Goal: Find specific page/section: Find specific page/section

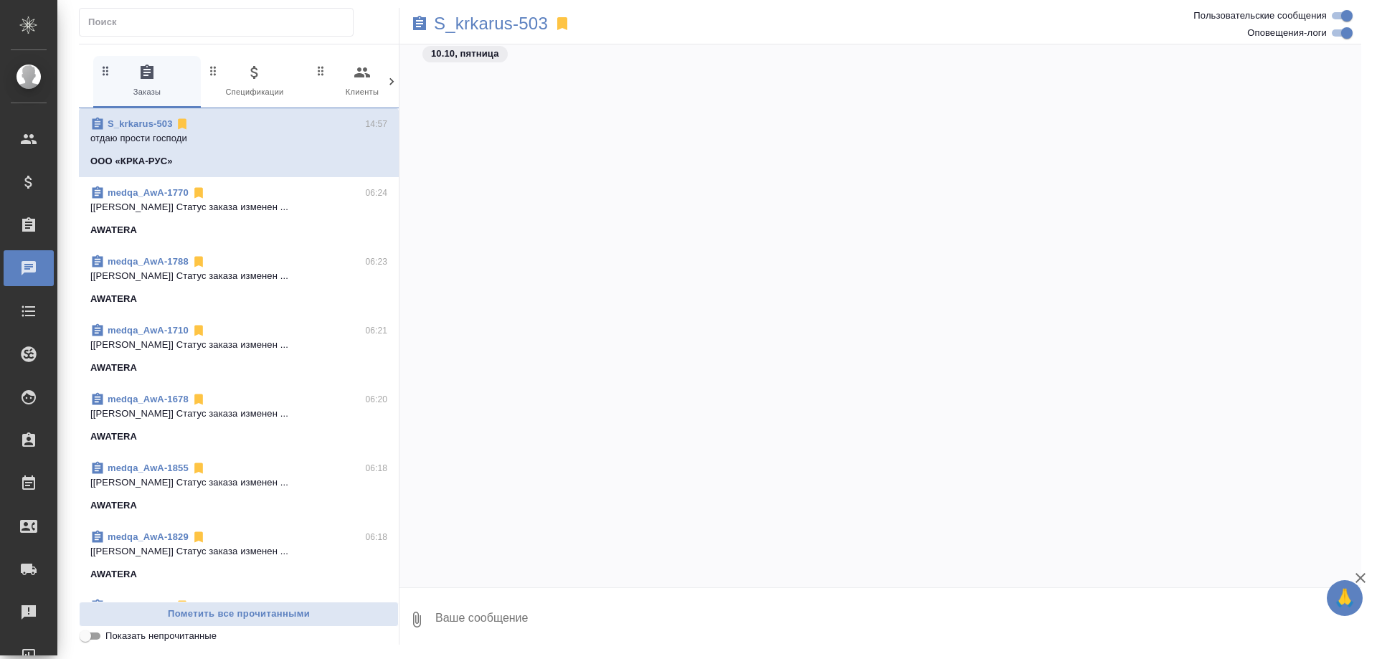
scroll to position [114608, 0]
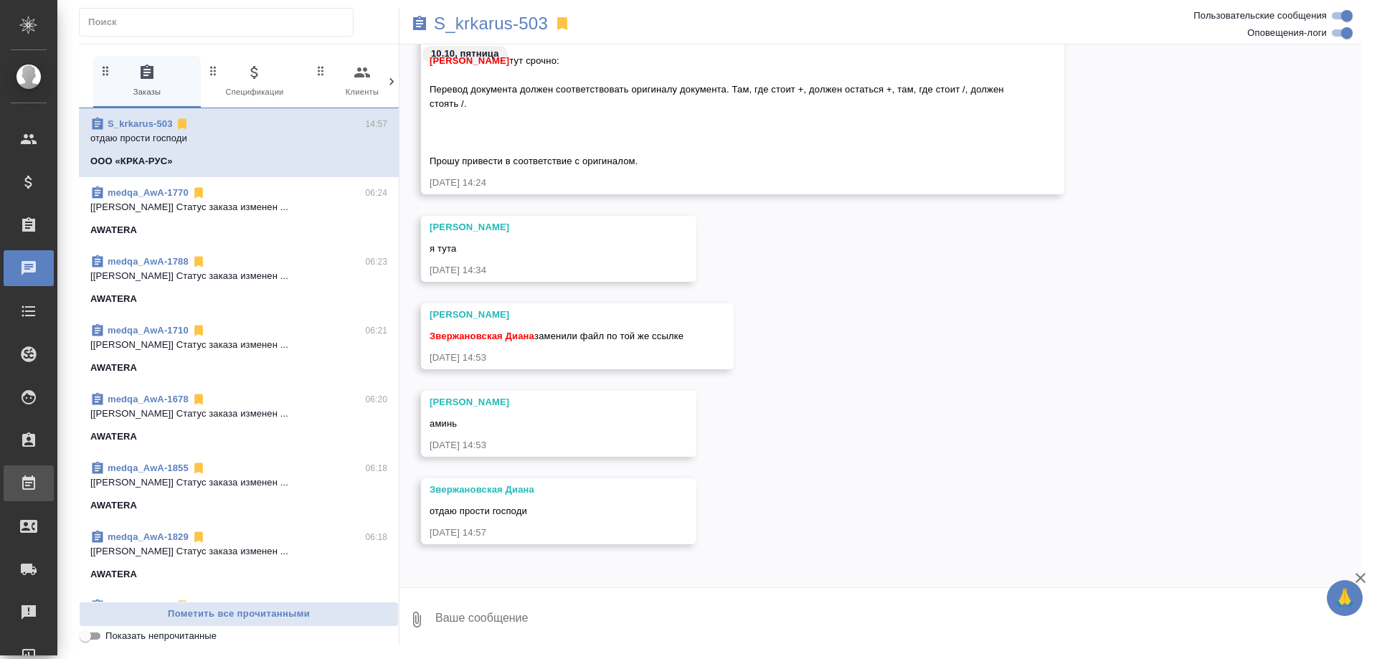
click at [29, 480] on div "Работы" at bounding box center [11, 484] width 36 height 22
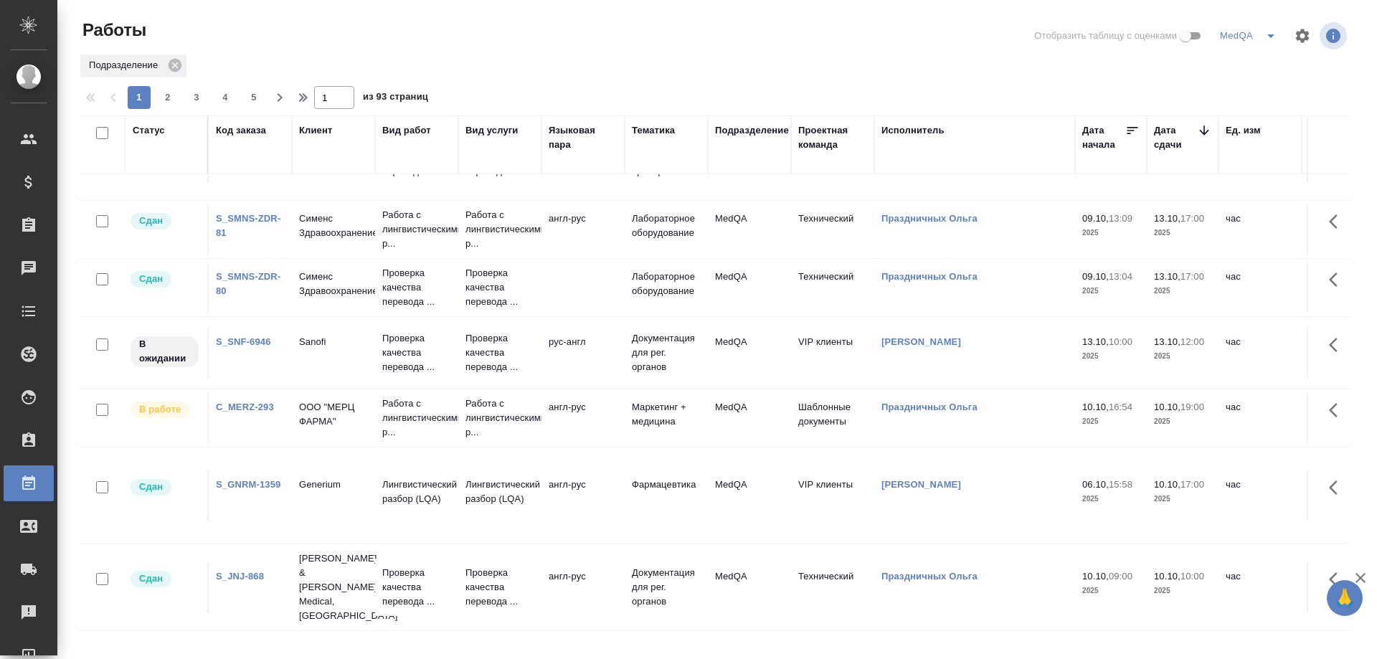
scroll to position [215, 0]
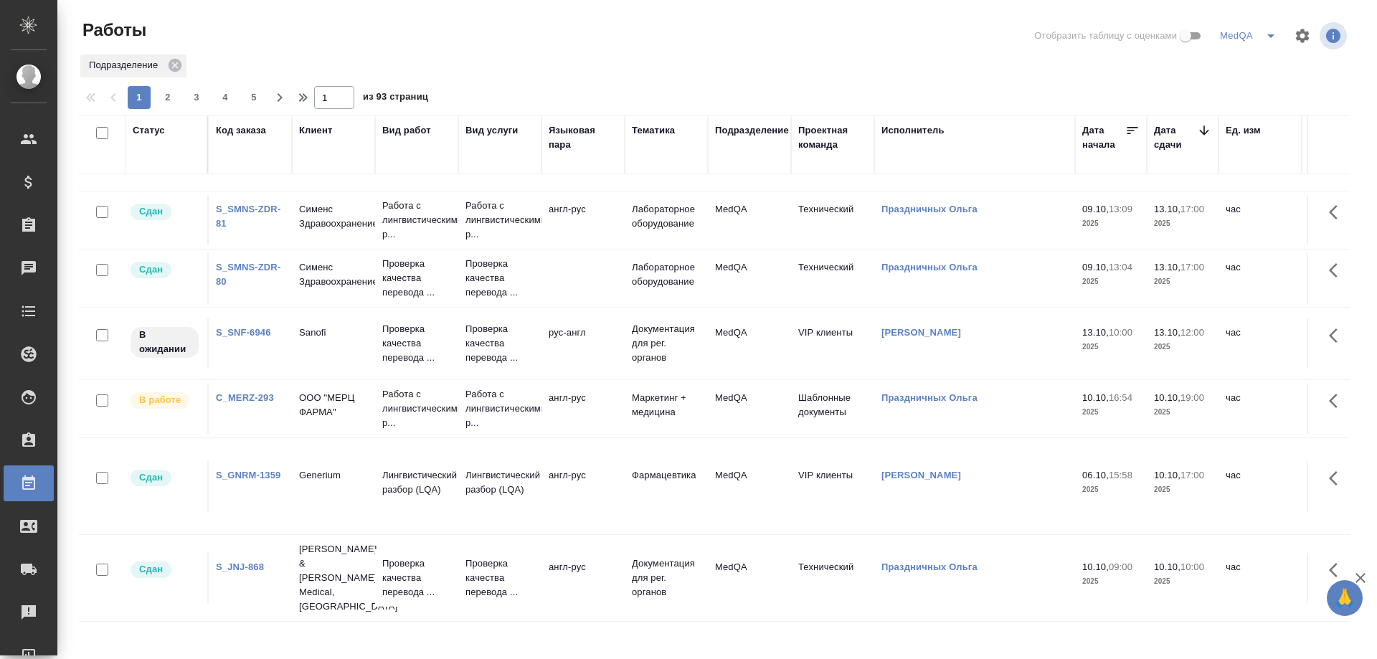
click at [241, 394] on link "C_MERZ-293" at bounding box center [245, 397] width 58 height 11
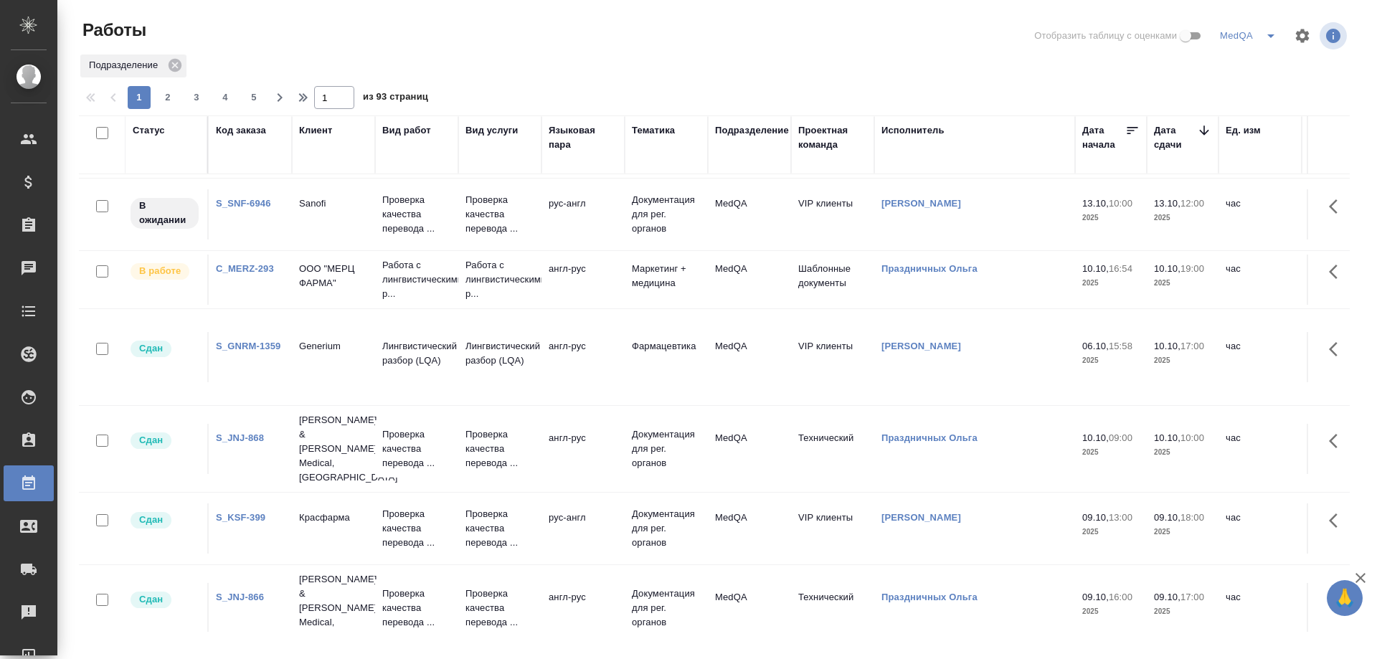
scroll to position [287, 0]
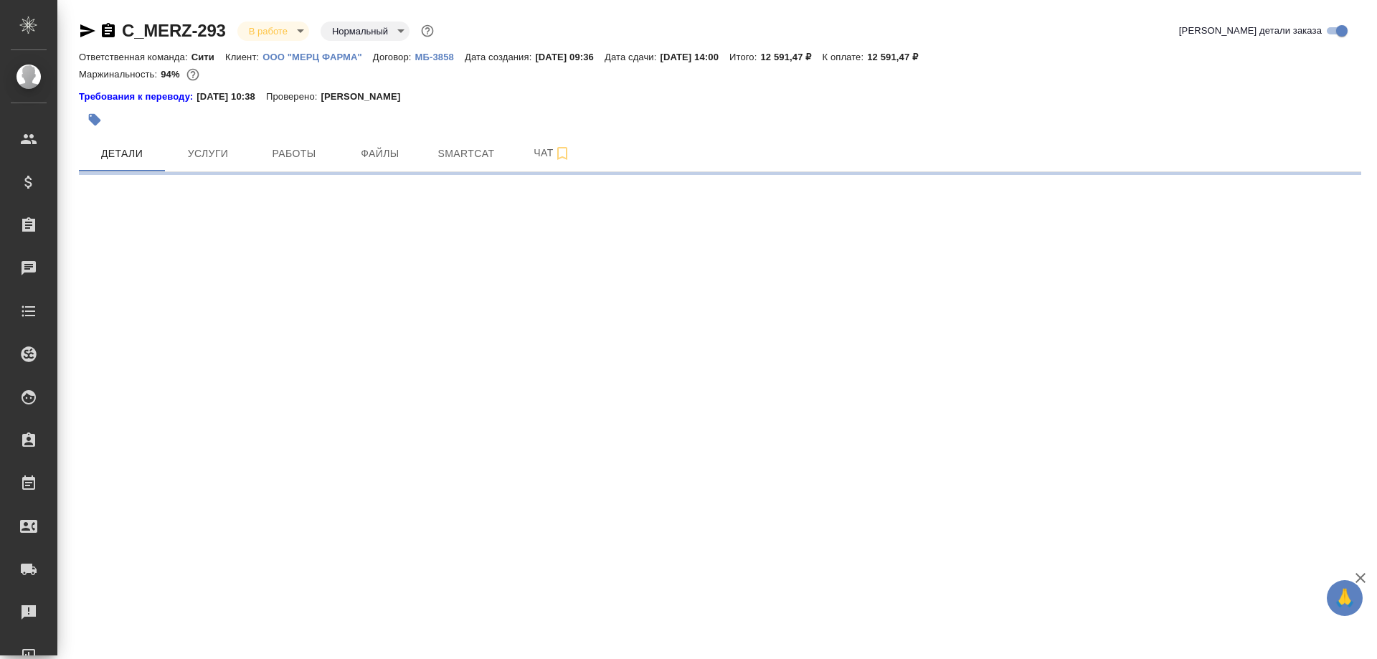
select select "RU"
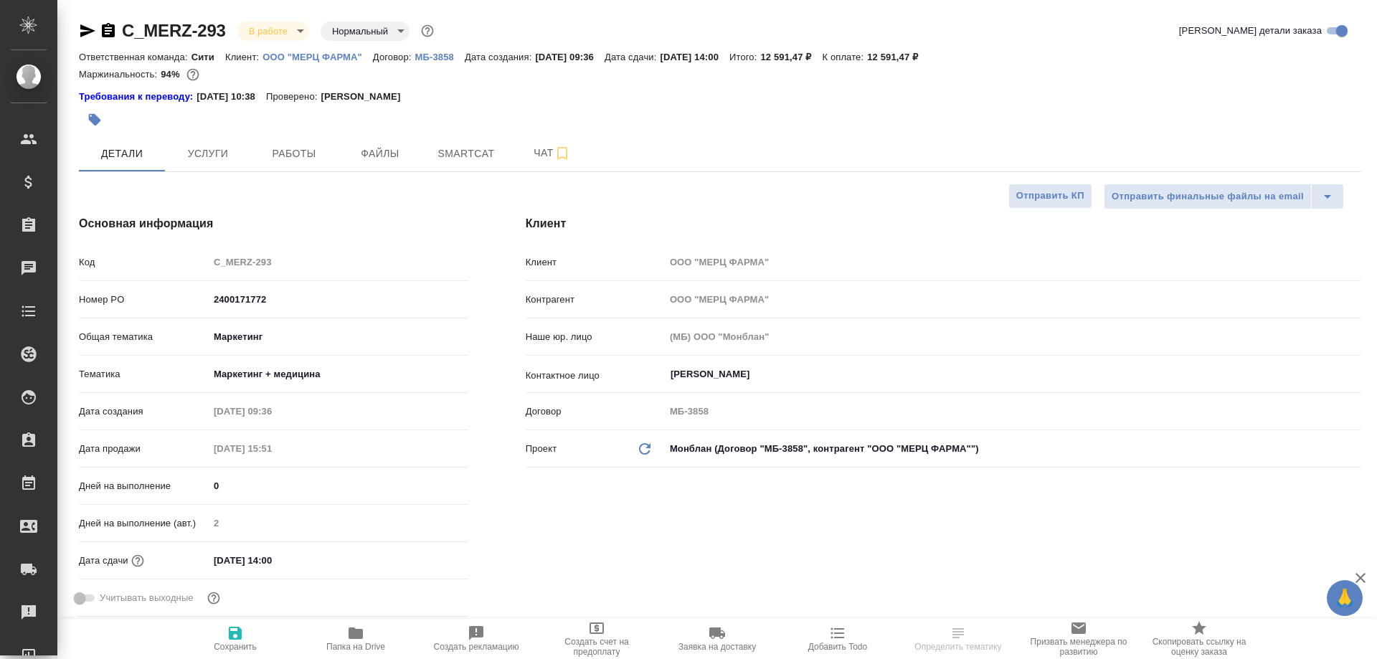
type textarea "x"
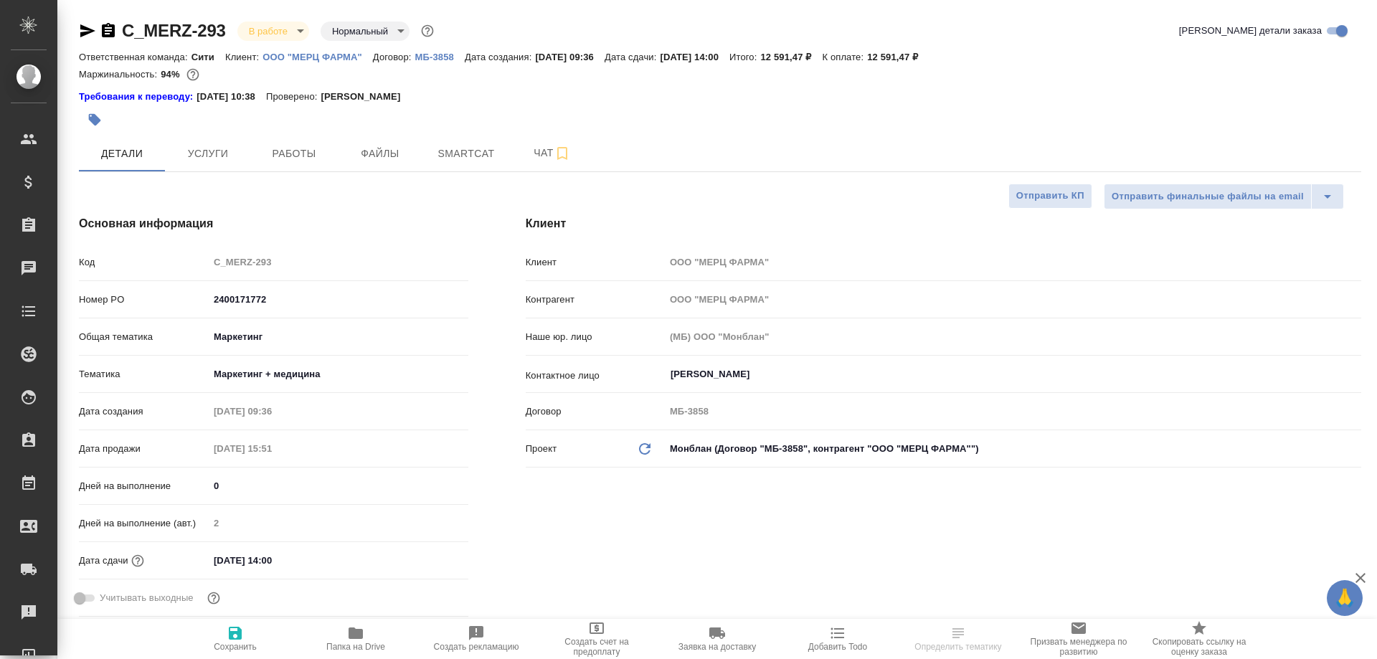
type textarea "x"
click at [536, 155] on span "Чат" at bounding box center [552, 153] width 69 height 18
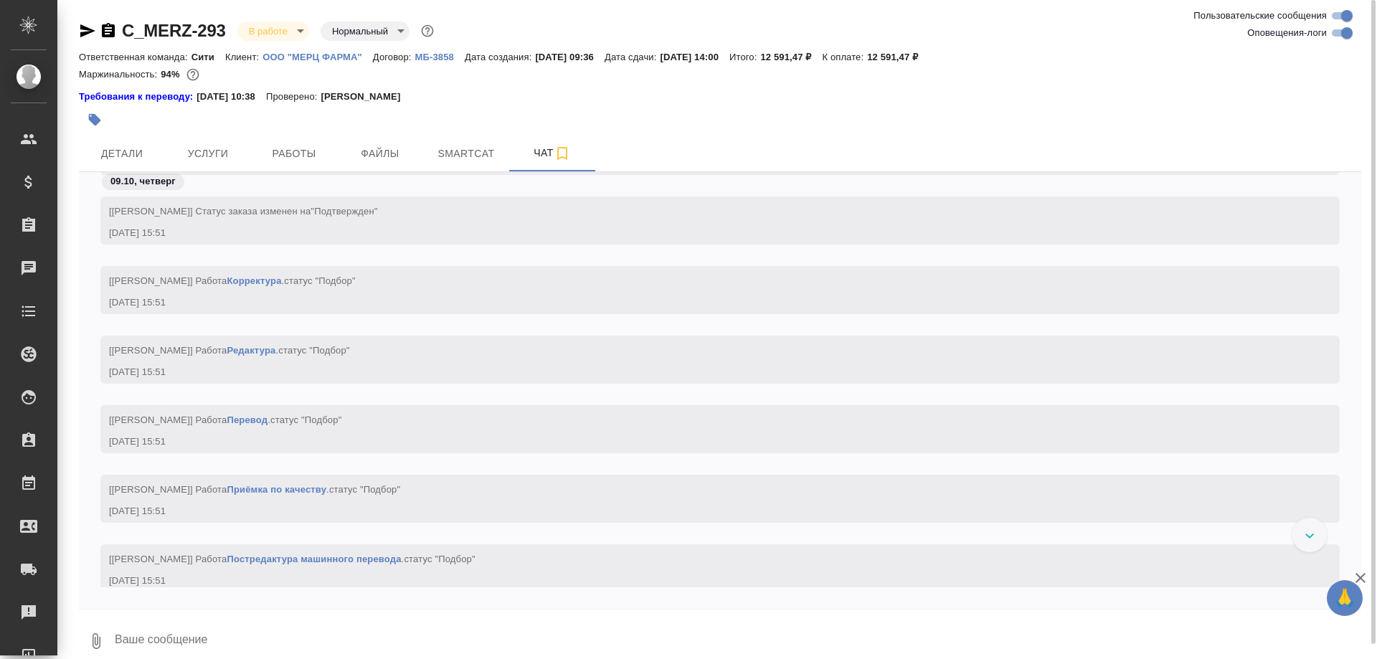
scroll to position [569, 0]
